Goal: Information Seeking & Learning: Learn about a topic

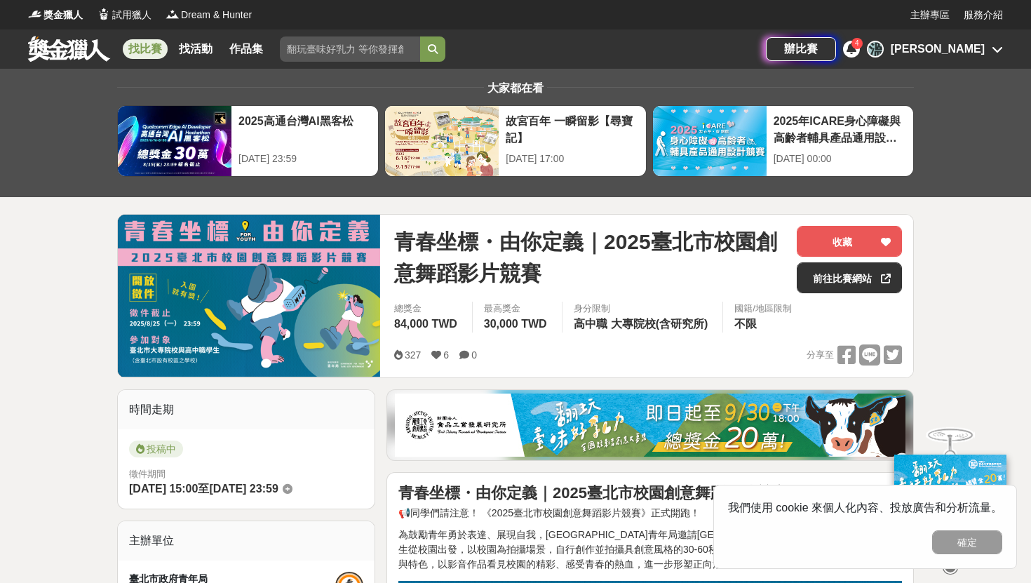
click at [336, 53] on input "search" at bounding box center [350, 48] width 140 height 25
type input "舞蹈競賽"
click at [420, 36] on button "submit" at bounding box center [432, 48] width 25 height 25
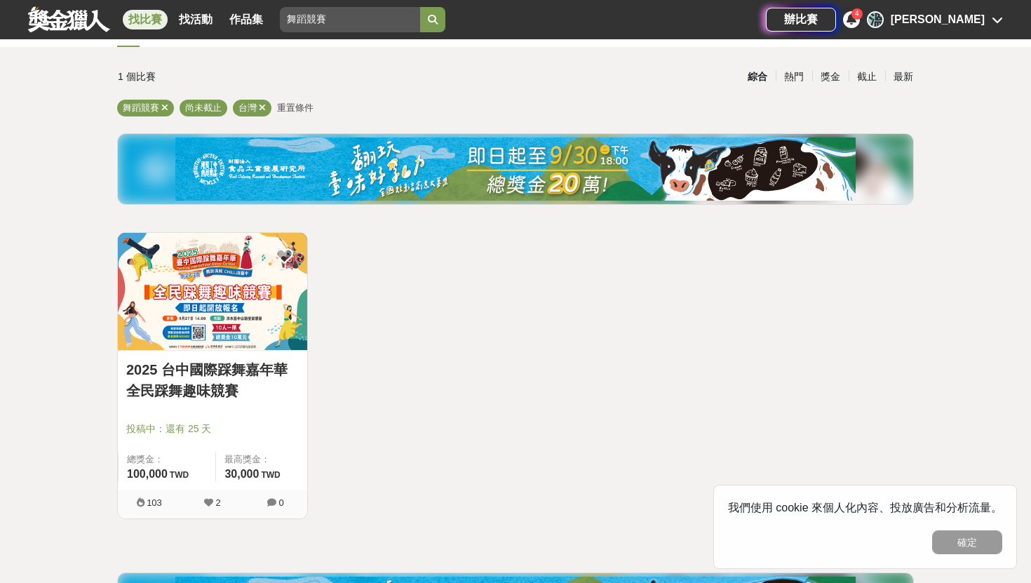
scroll to position [77, 0]
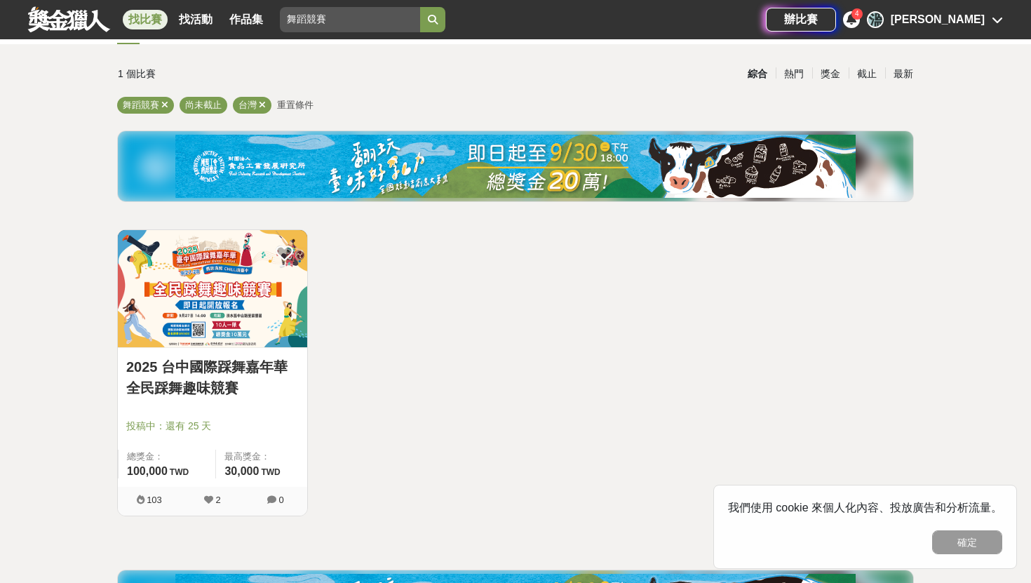
click at [213, 332] on img at bounding box center [212, 288] width 189 height 117
